Goal: Browse casually: Explore the website without a specific task or goal

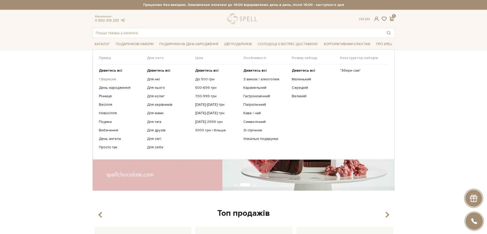
click at [105, 79] on link "1 Вересня" at bounding box center [121, 79] width 44 height 5
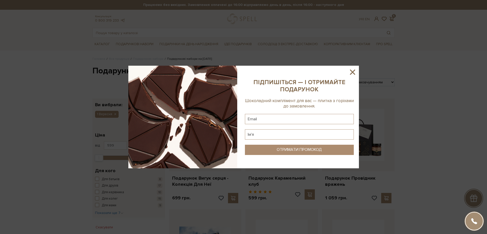
click at [353, 74] on icon at bounding box center [352, 72] width 9 height 9
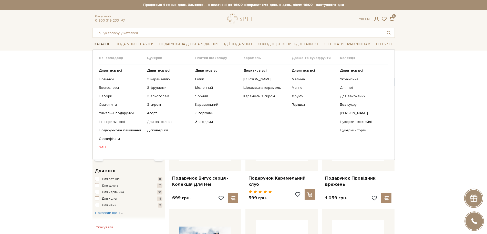
click at [101, 43] on span "Каталог" at bounding box center [102, 44] width 19 height 8
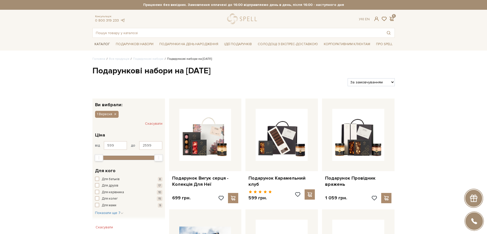
click at [101, 43] on span "Каталог" at bounding box center [102, 44] width 19 height 8
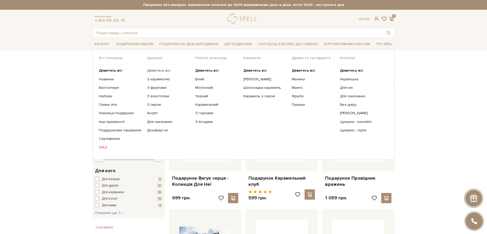
click at [152, 69] on b "Дивитись всі" at bounding box center [158, 70] width 23 height 4
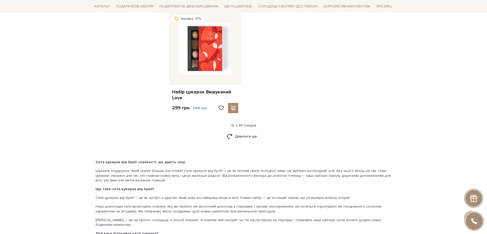
scroll to position [673, 0]
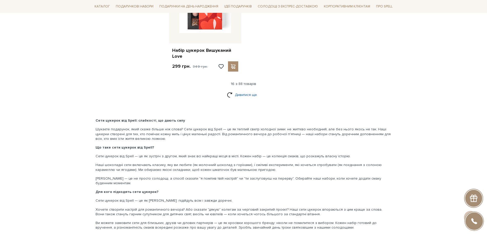
click at [235, 94] on link "Дивитися ще" at bounding box center [243, 94] width 33 height 9
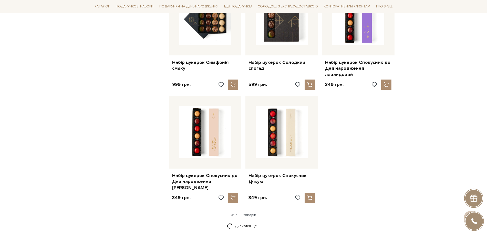
scroll to position [1121, 0]
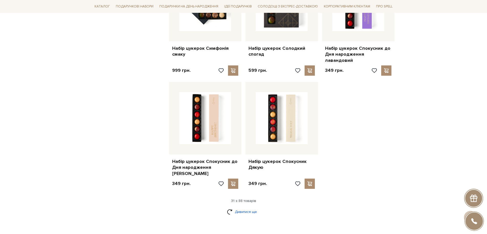
click at [233, 207] on link "Дивитися ще" at bounding box center [243, 211] width 33 height 9
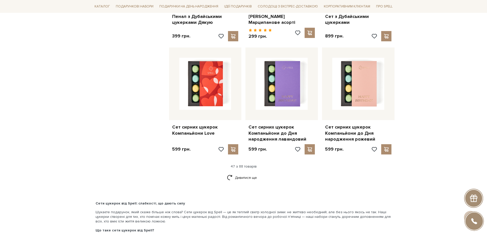
scroll to position [1794, 0]
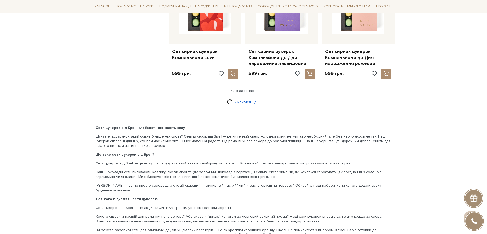
click at [241, 97] on link "Дивитися ще" at bounding box center [243, 101] width 33 height 9
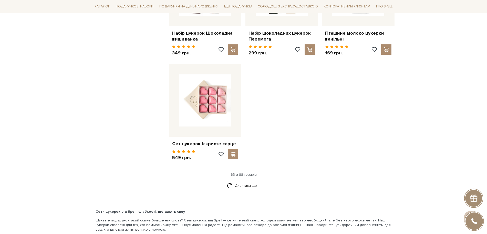
scroll to position [2370, 0]
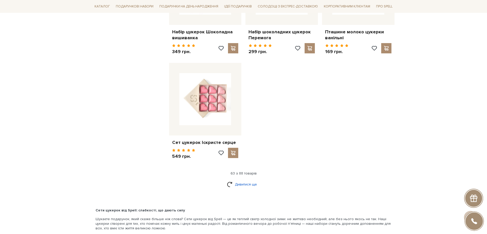
click at [249, 180] on link "Дивитися ще" at bounding box center [243, 184] width 33 height 9
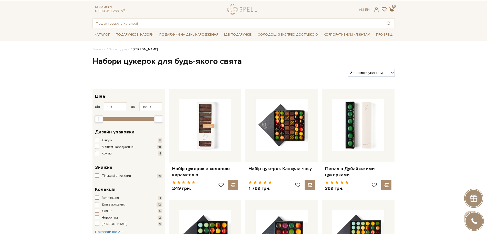
scroll to position [0, 0]
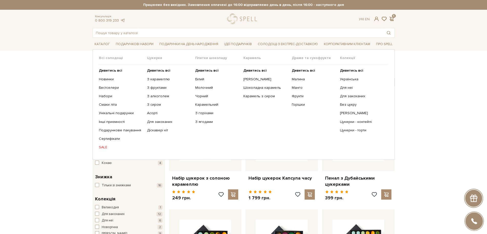
click at [101, 145] on link "SALE" at bounding box center [121, 147] width 44 height 5
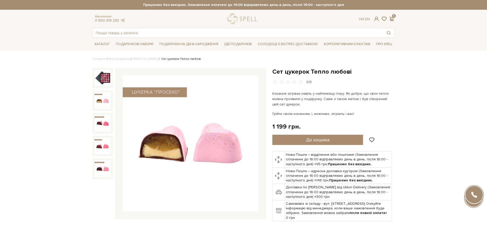
click at [109, 94] on img at bounding box center [103, 100] width 16 height 16
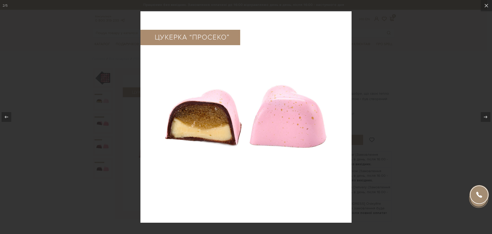
click at [61, 117] on div at bounding box center [246, 117] width 492 height 234
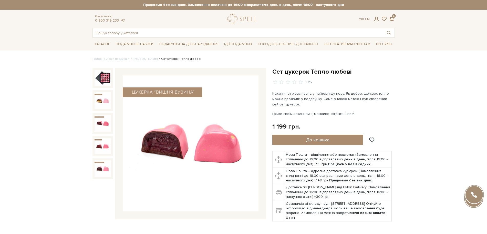
drag, startPoint x: 273, startPoint y: 70, endPoint x: 355, endPoint y: 115, distance: 93.6
click at [355, 115] on div "Сет цукерок Тепло любові 0/5" at bounding box center [333, 144] width 122 height 153
copy div "Сет цукерок Тепло любові 0/5 Кохання зігріває навіть у найтемнішу пору. Як добр…"
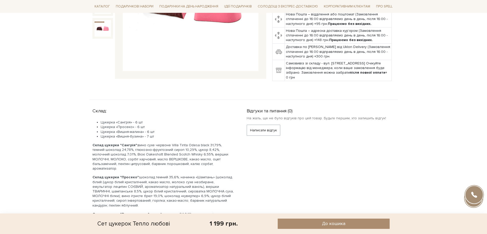
scroll to position [192, 0]
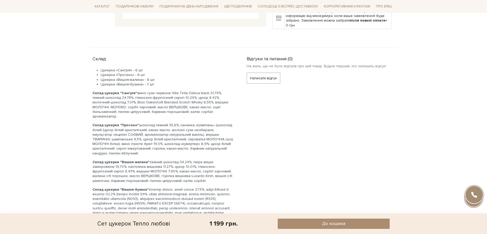
drag, startPoint x: 93, startPoint y: 58, endPoint x: 159, endPoint y: 83, distance: 70.5
click at [159, 83] on div "Склад: Цукерка «Сангрія» - 6 шт Цукерка «Просеко» - 6 шт Цукерка «Вишня-малина»…" at bounding box center [167, 177] width 148 height 247
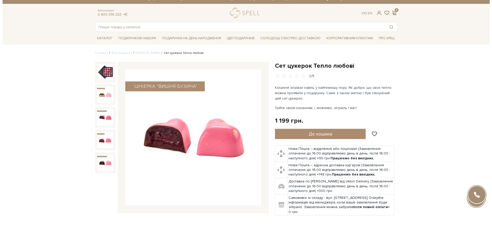
scroll to position [0, 0]
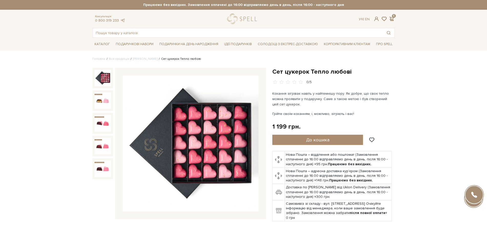
click at [101, 82] on img at bounding box center [103, 78] width 16 height 16
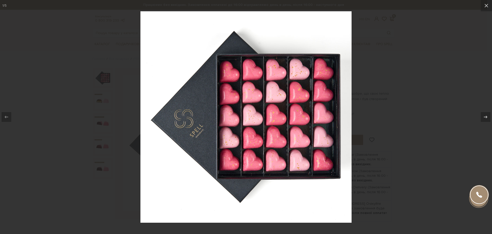
click at [385, 147] on div at bounding box center [246, 117] width 492 height 234
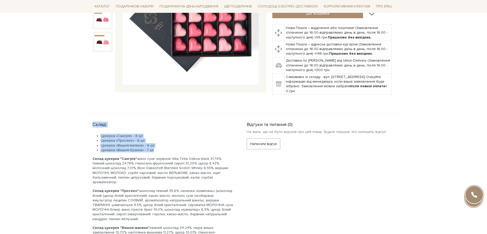
scroll to position [128, 0]
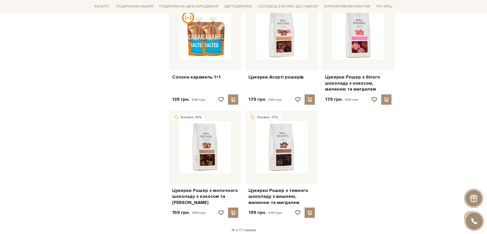
scroll to position [545, 0]
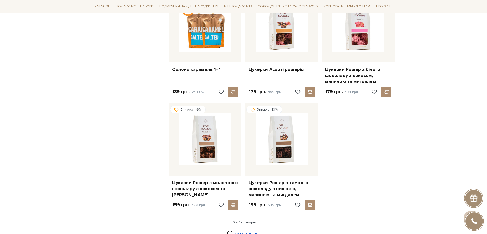
click at [237, 229] on link "Дивитися ще" at bounding box center [243, 233] width 33 height 9
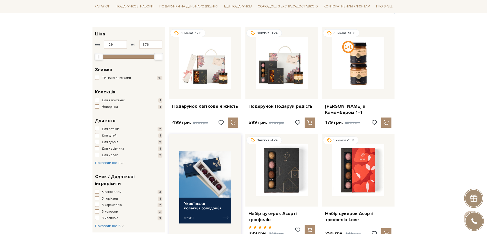
scroll to position [64, 0]
